Goal: Complete application form

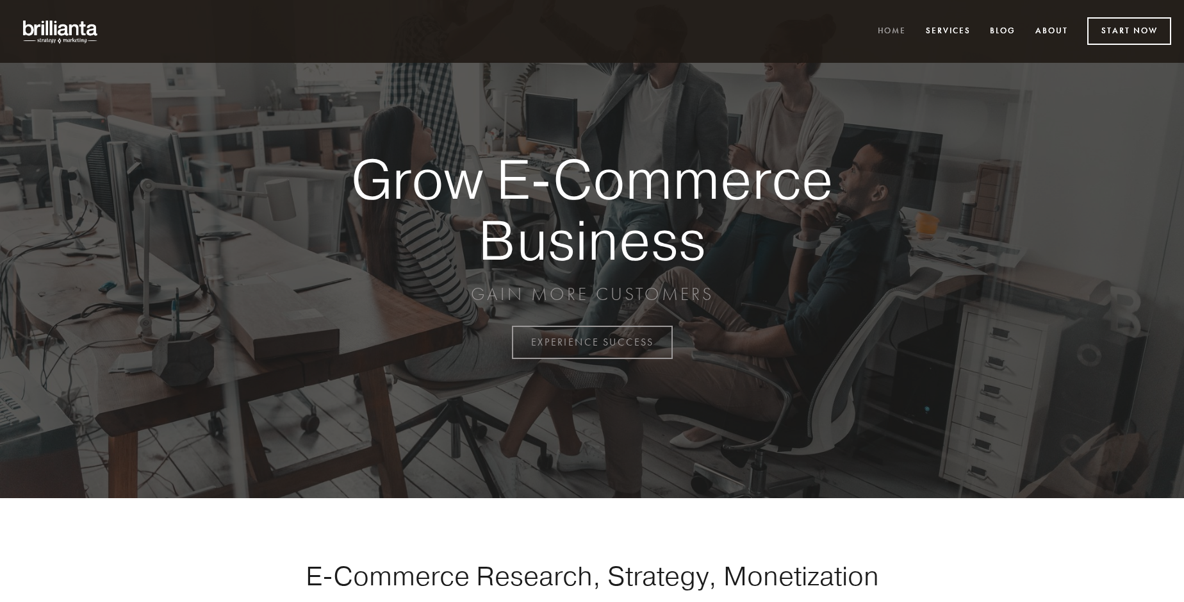
scroll to position [3358, 0]
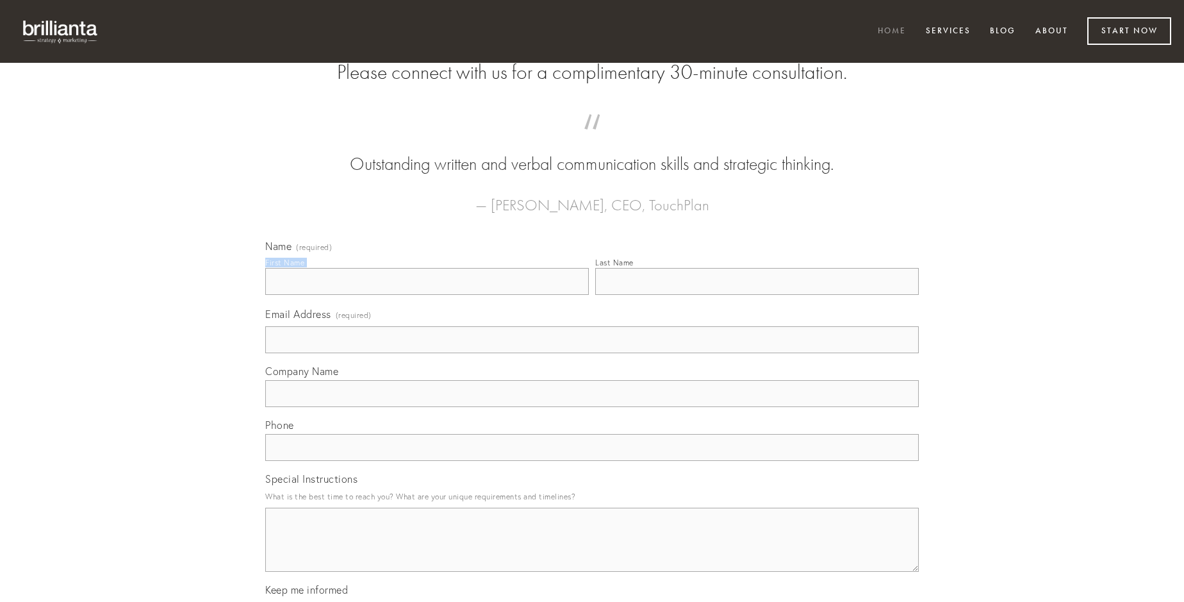
type input "[PERSON_NAME]"
click at [757, 295] on input "Last Name" at bounding box center [757, 281] width 324 height 27
type input "[PERSON_NAME]"
click at [592, 353] on input "Email Address (required)" at bounding box center [591, 339] width 653 height 27
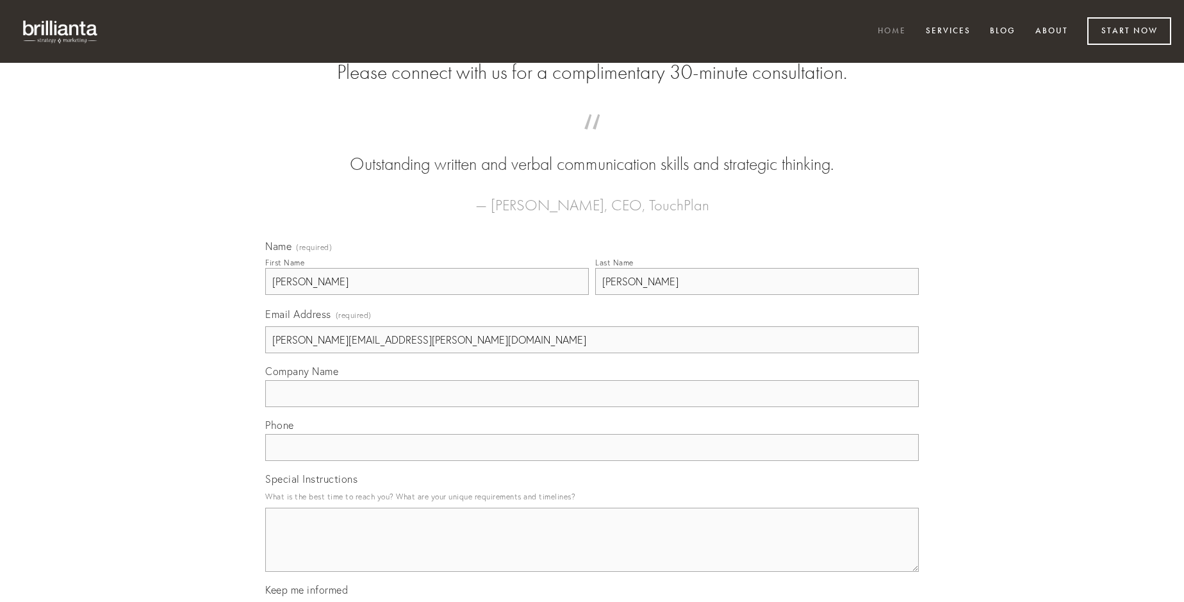
type input "[PERSON_NAME][EMAIL_ADDRESS][PERSON_NAME][DOMAIN_NAME]"
click at [592, 407] on input "Company Name" at bounding box center [591, 393] width 653 height 27
type input "vicinus"
click at [592, 461] on input "text" at bounding box center [591, 447] width 653 height 27
click at [592, 551] on textarea "Special Instructions" at bounding box center [591, 539] width 653 height 64
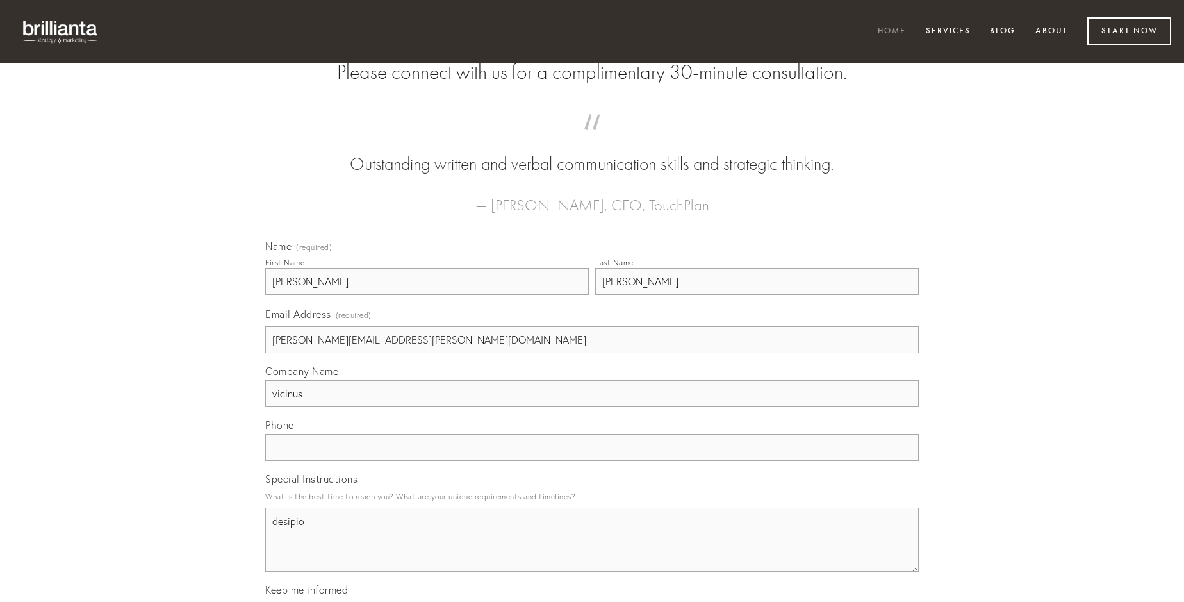
type textarea "desipio"
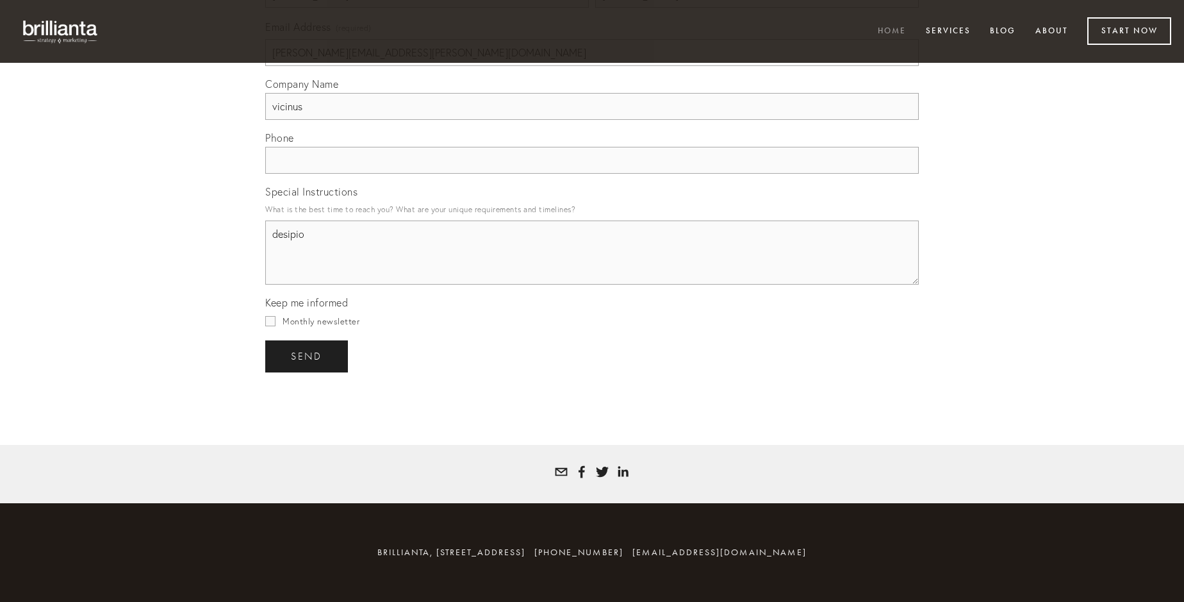
click at [308, 356] on span "send" at bounding box center [306, 356] width 31 height 12
